Goal: Book appointment/travel/reservation

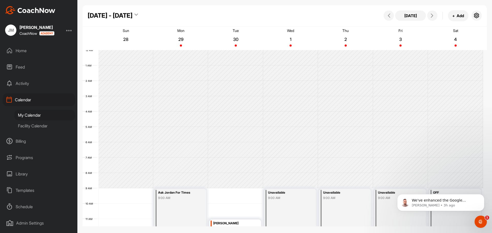
scroll to position [89, 0]
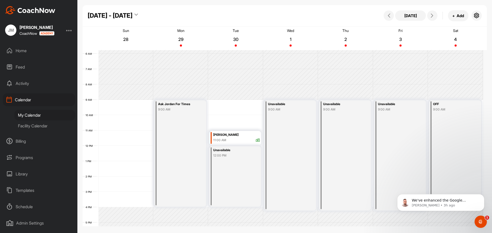
click at [166, 133] on div "Ask Jordan For Times 9:00 AM" at bounding box center [180, 153] width 52 height 107
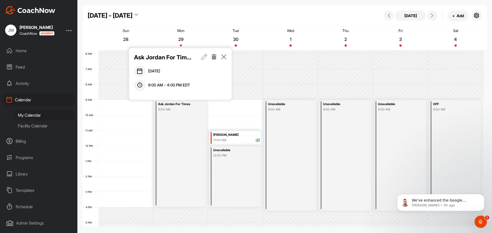
click at [216, 58] on icon at bounding box center [214, 57] width 6 height 6
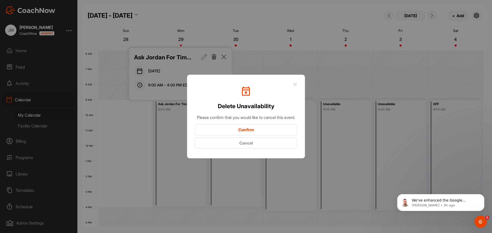
click at [295, 82] on icon at bounding box center [295, 84] width 4 height 4
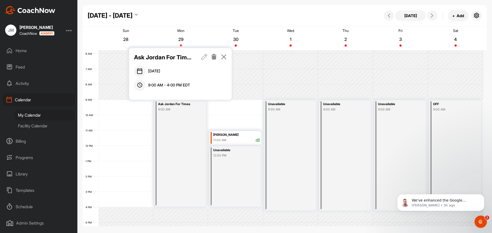
click at [224, 58] on icon at bounding box center [224, 57] width 6 height 6
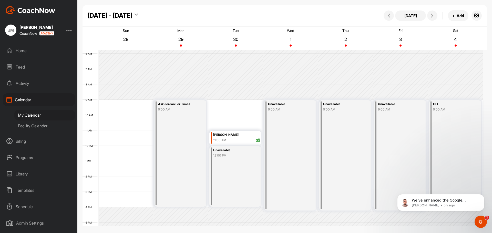
click at [182, 101] on div "Ask Jordan For Times 9:00 AM" at bounding box center [180, 153] width 52 height 107
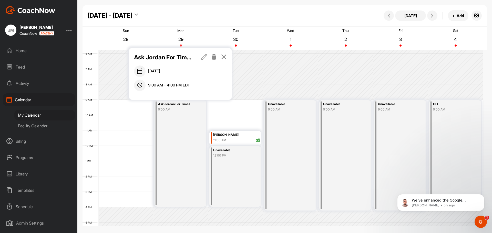
click at [204, 55] on icon at bounding box center [204, 57] width 6 height 6
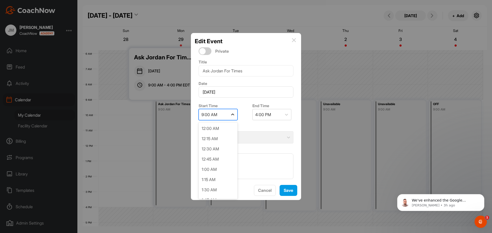
click at [233, 113] on icon at bounding box center [232, 114] width 5 height 5
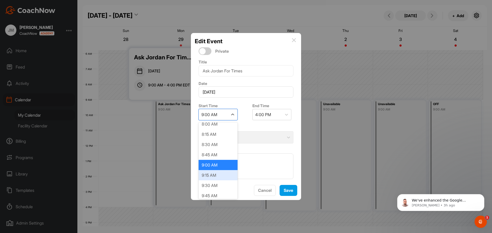
scroll to position [383, 0]
click at [214, 155] on div "10:00 AM" at bounding box center [218, 155] width 39 height 10
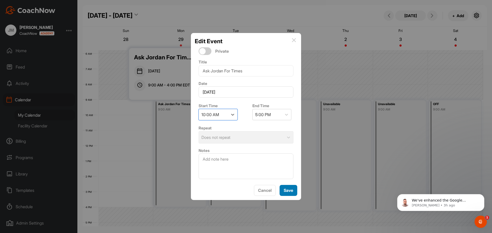
click at [285, 191] on span "Save" at bounding box center [288, 190] width 9 height 5
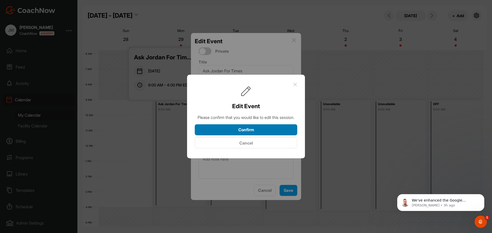
click at [240, 136] on button "Confirm" at bounding box center [246, 129] width 102 height 11
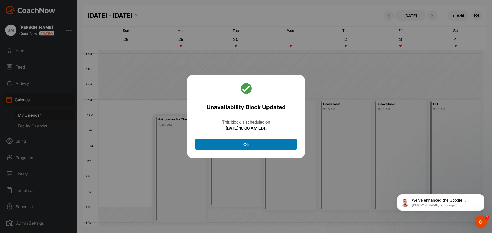
drag, startPoint x: 223, startPoint y: 145, endPoint x: 218, endPoint y: 147, distance: 5.8
click at [223, 145] on button "Ok" at bounding box center [246, 144] width 102 height 11
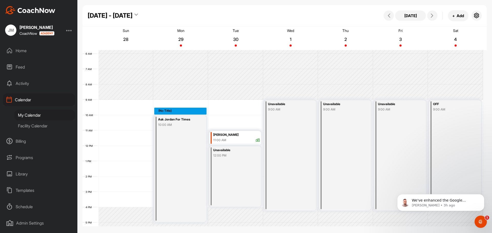
drag, startPoint x: 170, startPoint y: 108, endPoint x: 171, endPoint y: 112, distance: 4.6
click at [171, 112] on div "12 AM 1 AM 2 AM 3 AM 4 AM 5 AM 6 AM 7 AM 8 AM 9 AM 10 AM 11 AM 12 PM 1 PM 2 PM …" at bounding box center [282, 146] width 400 height 369
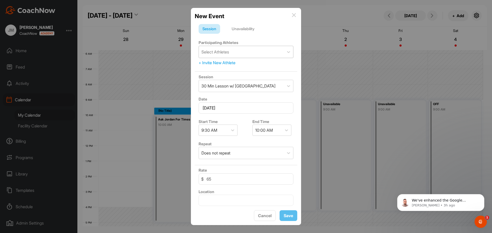
click at [223, 51] on div "Select Athletes" at bounding box center [215, 52] width 28 height 6
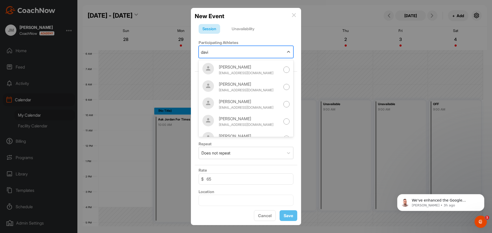
type input "[PERSON_NAME]"
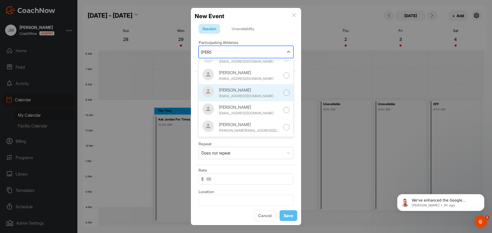
scroll to position [116, 0]
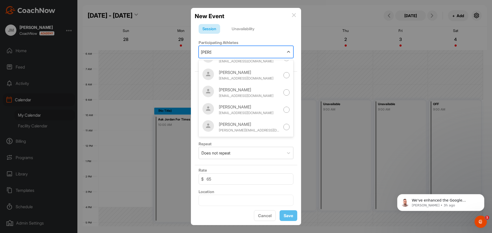
click at [255, 109] on div "[PERSON_NAME]" at bounding box center [249, 107] width 61 height 6
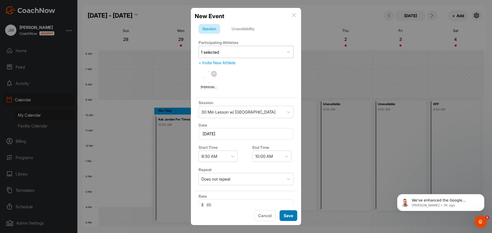
click at [289, 216] on span "Save" at bounding box center [288, 215] width 9 height 5
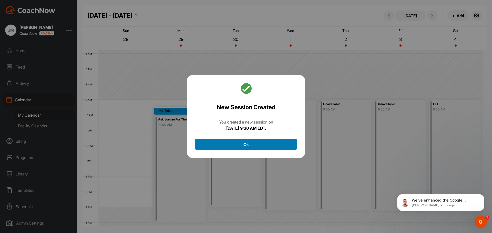
click at [215, 149] on button "Ok" at bounding box center [246, 144] width 102 height 11
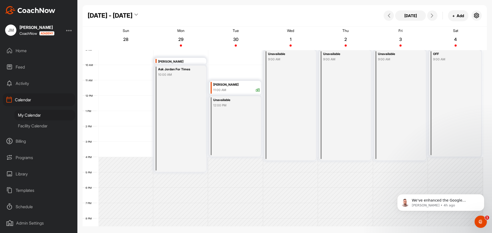
scroll to position [114, 0]
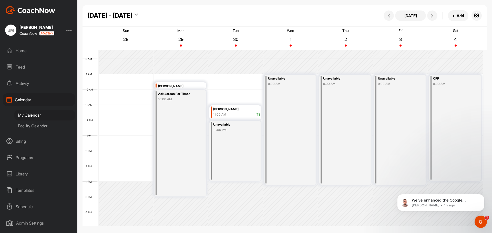
click at [390, 80] on div "Unavailable" at bounding box center [397, 79] width 39 height 6
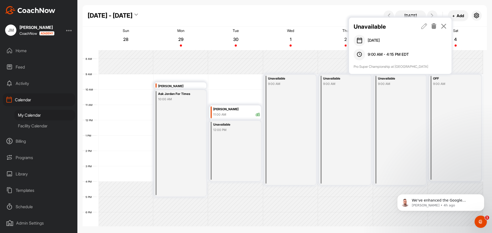
click at [423, 26] on icon at bounding box center [424, 26] width 6 height 6
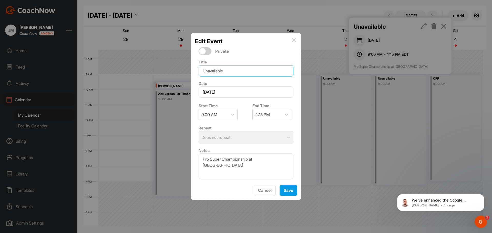
drag, startPoint x: 226, startPoint y: 71, endPoint x: 201, endPoint y: 75, distance: 25.6
click at [202, 75] on input "Unavailable" at bounding box center [246, 70] width 95 height 11
type input "PRO-SUPER Championship @Mirasol"
click at [286, 114] on icon at bounding box center [286, 114] width 5 height 5
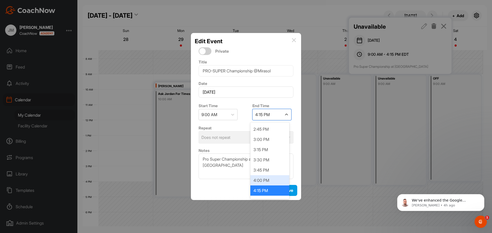
scroll to position [250, 0]
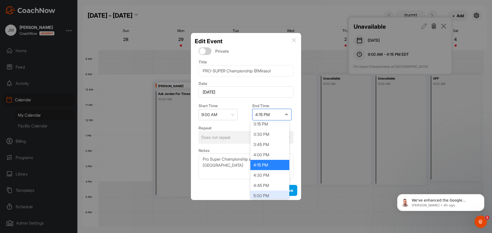
click at [266, 194] on div "5:00 PM" at bounding box center [269, 196] width 39 height 10
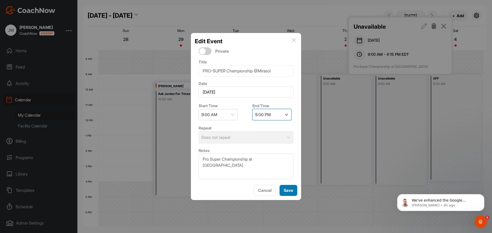
click at [291, 192] on span "Save" at bounding box center [288, 190] width 9 height 5
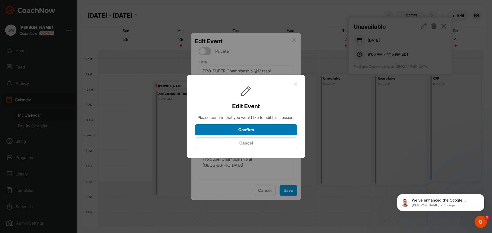
click at [255, 131] on button "Confirm" at bounding box center [246, 129] width 102 height 11
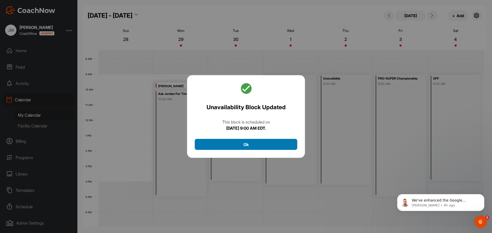
click at [261, 143] on button "Ok" at bounding box center [246, 144] width 102 height 11
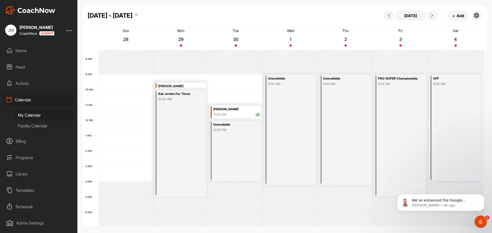
click at [29, 53] on div "Home" at bounding box center [39, 50] width 72 height 13
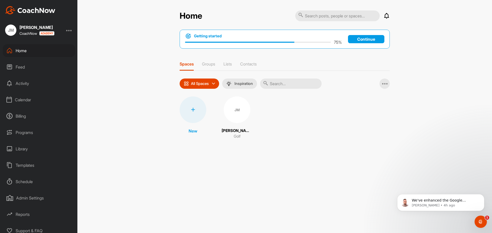
click at [25, 182] on div "Schedule" at bounding box center [39, 181] width 72 height 13
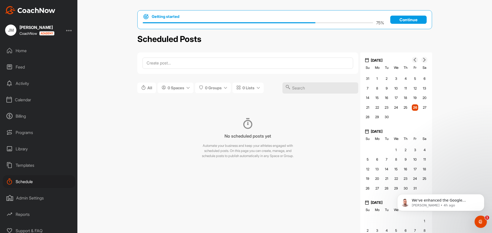
scroll to position [4, 0]
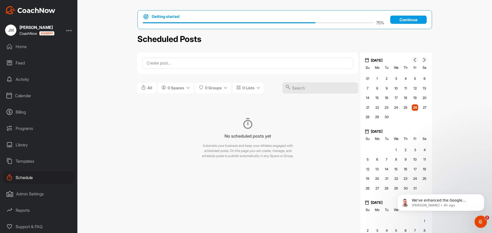
click at [29, 92] on div "Calendar" at bounding box center [39, 95] width 72 height 13
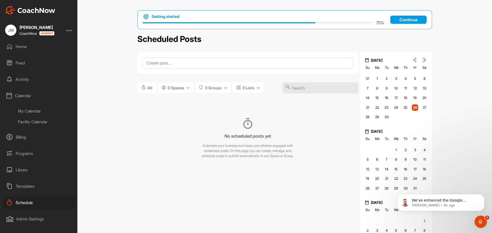
click at [30, 111] on div "My Calendar" at bounding box center [44, 111] width 61 height 11
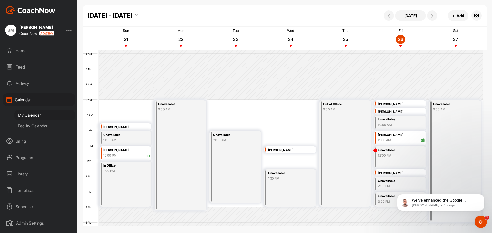
scroll to position [114, 0]
